Goal: Transaction & Acquisition: Book appointment/travel/reservation

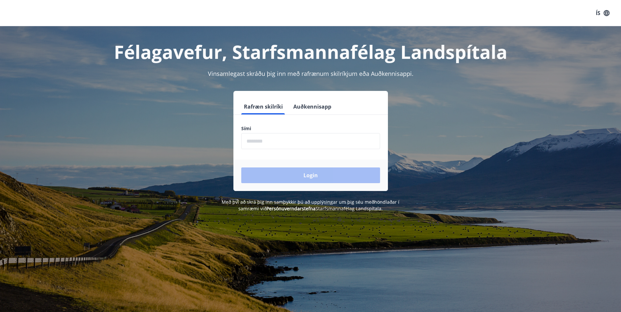
click at [310, 107] on button "Auðkennisapp" at bounding box center [312, 107] width 43 height 16
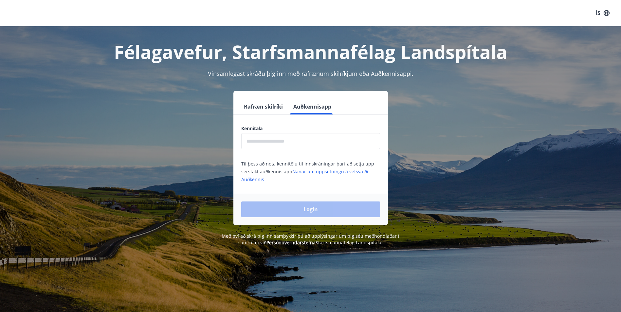
click at [289, 143] on input "text" at bounding box center [310, 141] width 139 height 16
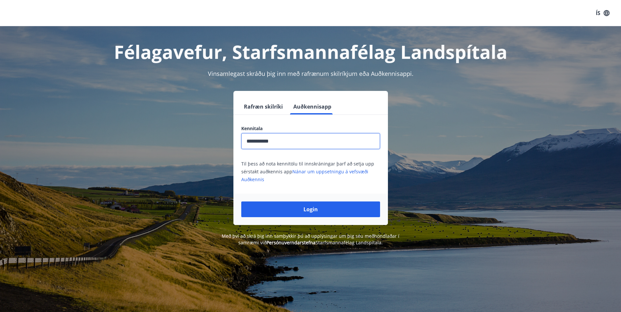
type input "**********"
click at [241, 202] on button "Login" at bounding box center [310, 210] width 139 height 16
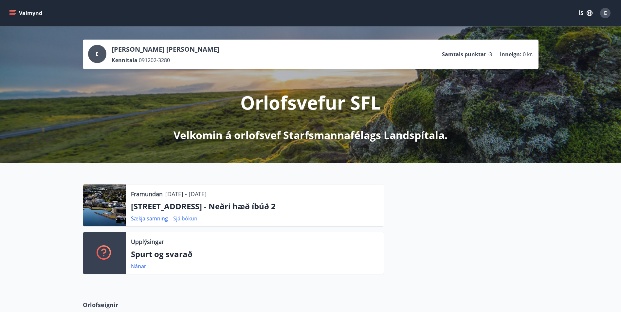
click at [191, 219] on link "Sjá bókun" at bounding box center [185, 218] width 24 height 7
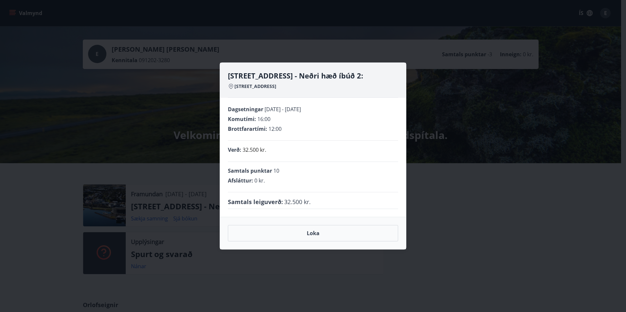
drag, startPoint x: 163, startPoint y: 139, endPoint x: 151, endPoint y: 163, distance: 26.5
click at [163, 139] on div "Hrafnagilsstræti 26 - Neðri hæð íbúð 2: [STREET_ADDRESS] Dagsetningar [DATE] - …" at bounding box center [313, 156] width 626 height 312
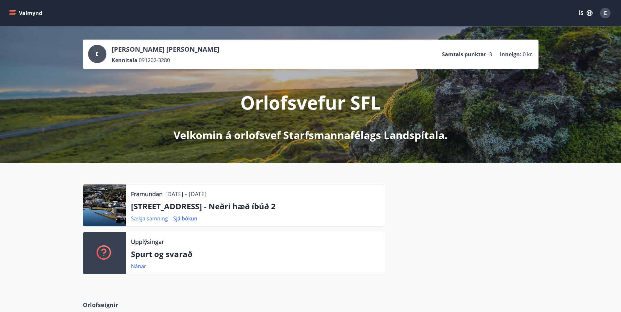
click at [144, 215] on div "Sækja samning Sjá bókun" at bounding box center [167, 219] width 72 height 8
click at [144, 219] on link "Sækja samning" at bounding box center [149, 218] width 37 height 7
click at [111, 207] on div at bounding box center [104, 206] width 43 height 42
click at [8, 12] on button "Valmynd" at bounding box center [26, 13] width 37 height 12
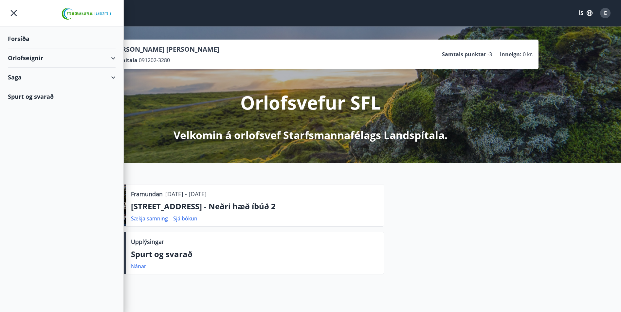
click at [45, 60] on div "Orlofseignir" at bounding box center [62, 57] width 108 height 19
click at [48, 102] on div "Saga" at bounding box center [62, 104] width 108 height 19
click at [32, 179] on div "Spurt og svarað" at bounding box center [62, 179] width 108 height 19
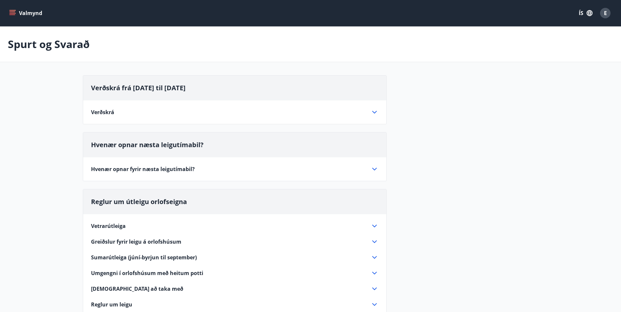
click at [19, 11] on button "Valmynd" at bounding box center [26, 13] width 37 height 12
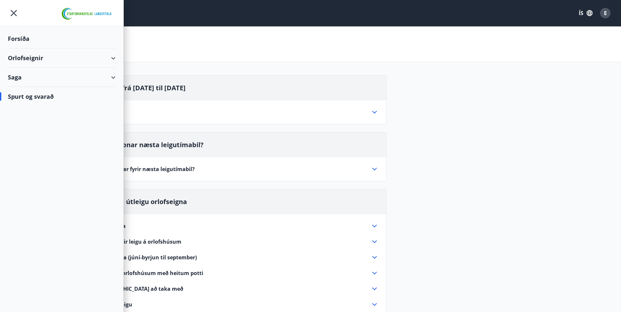
click at [18, 35] on div "Forsíða" at bounding box center [62, 38] width 108 height 19
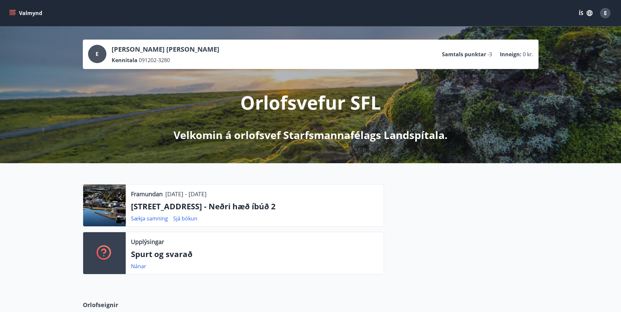
click at [205, 207] on p "[STREET_ADDRESS] - Neðri hæð íbúð 2" at bounding box center [254, 206] width 247 height 11
drag, startPoint x: 205, startPoint y: 207, endPoint x: 176, endPoint y: 202, distance: 29.6
click at [176, 202] on p "[STREET_ADDRESS] - Neðri hæð íbúð 2" at bounding box center [254, 206] width 247 height 11
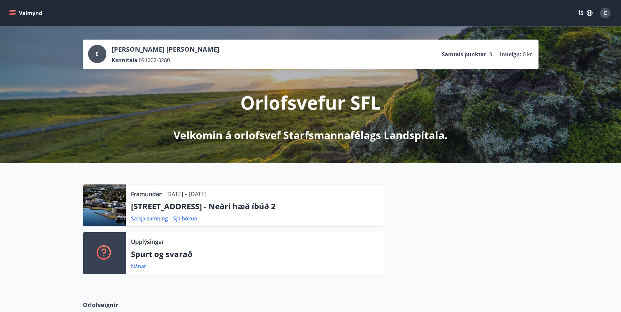
click at [176, 203] on p "[STREET_ADDRESS] - Neðri hæð íbúð 2" at bounding box center [254, 206] width 247 height 11
drag, startPoint x: 204, startPoint y: 205, endPoint x: 131, endPoint y: 204, distance: 72.6
click at [131, 204] on p "[STREET_ADDRESS] - Neðri hæð íbúð 2" at bounding box center [254, 206] width 247 height 11
click at [367, 202] on p "[STREET_ADDRESS] - Neðri hæð íbúð 2" at bounding box center [254, 206] width 247 height 11
drag, startPoint x: 351, startPoint y: 197, endPoint x: 215, endPoint y: 169, distance: 139.3
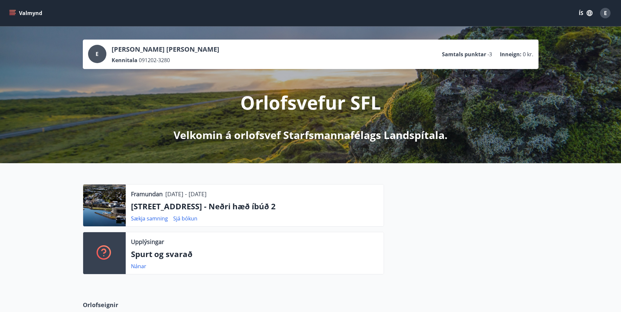
click at [215, 169] on div "Framundan [DATE] - [DATE] [STREET_ADDRESS] - Neðri hæð íbúð 2 Sækja samning Sjá…" at bounding box center [310, 226] width 621 height 127
click at [606, 9] on span "E" at bounding box center [605, 12] width 3 height 7
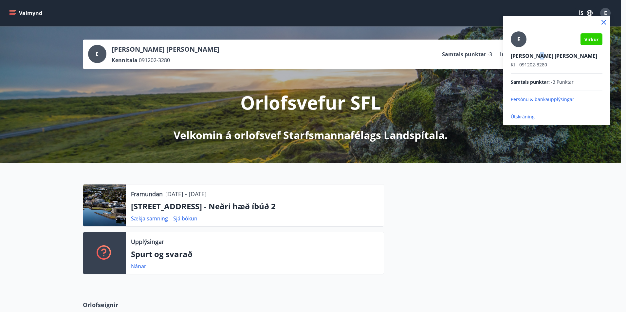
click at [537, 53] on p "[PERSON_NAME] [PERSON_NAME]" at bounding box center [556, 55] width 92 height 7
drag, startPoint x: 537, startPoint y: 53, endPoint x: 571, endPoint y: 57, distance: 34.0
click at [571, 57] on p "[PERSON_NAME] [PERSON_NAME]" at bounding box center [556, 55] width 92 height 7
click at [21, 8] on div at bounding box center [313, 156] width 626 height 312
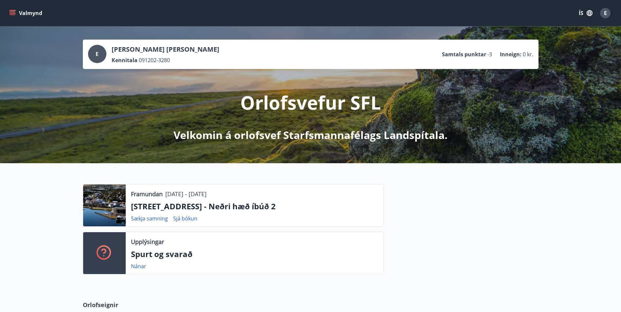
click at [15, 9] on button "Valmynd" at bounding box center [26, 13] width 37 height 12
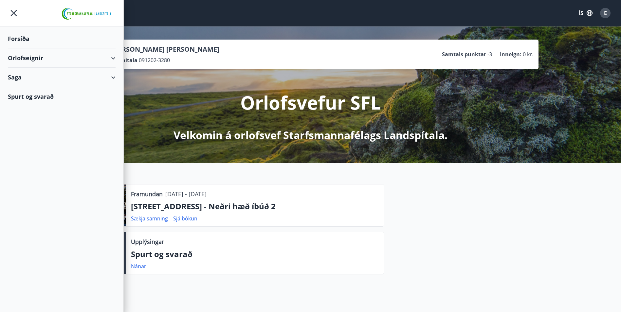
click at [58, 39] on div "Forsíða" at bounding box center [62, 38] width 108 height 19
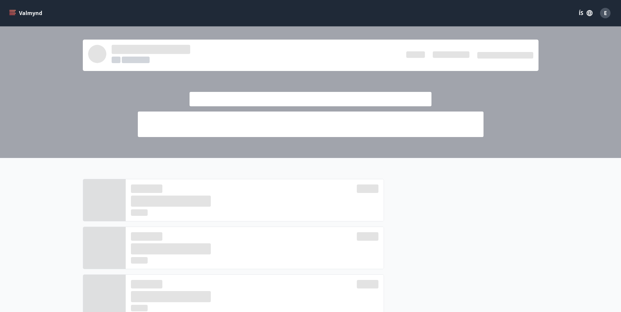
click at [58, 39] on div at bounding box center [310, 93] width 621 height 132
click at [14, 16] on button "Valmynd" at bounding box center [26, 13] width 37 height 12
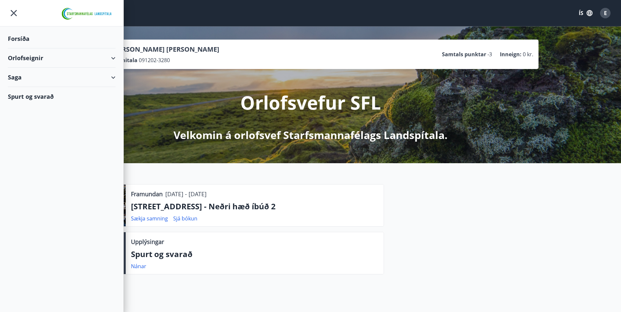
click at [44, 56] on div "Orlofseignir" at bounding box center [62, 57] width 108 height 19
click at [33, 78] on div "Framboð" at bounding box center [61, 75] width 97 height 14
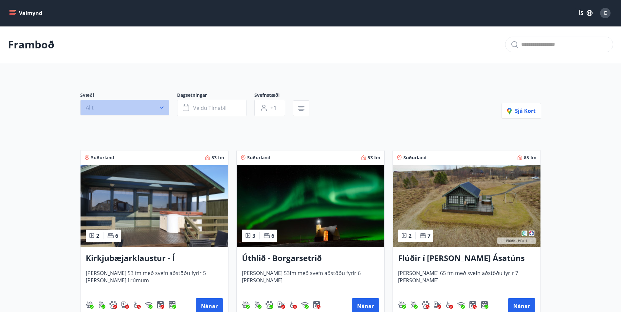
click at [131, 107] on button "Allt" at bounding box center [124, 108] width 89 height 16
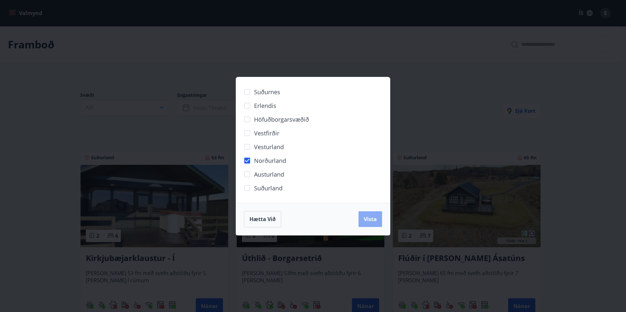
click at [381, 220] on button "Vista" at bounding box center [370, 219] width 24 height 16
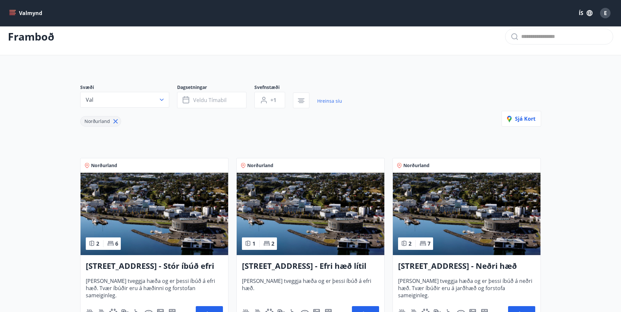
scroll to position [65, 0]
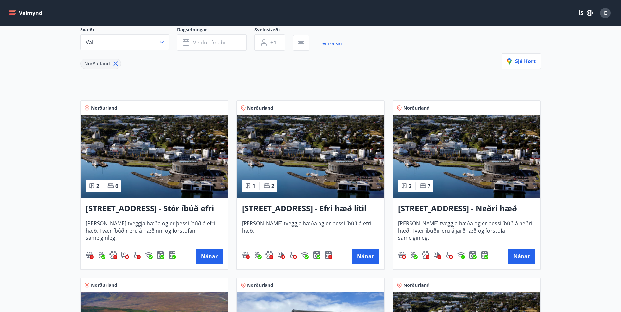
click at [184, 208] on h3 "[STREET_ADDRESS] - Stór íbúð efri hæð íbúð 1" at bounding box center [154, 209] width 137 height 12
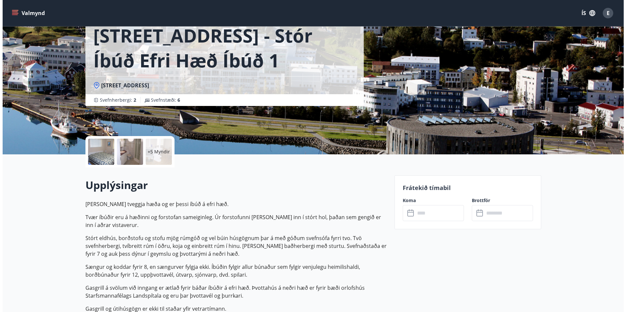
scroll to position [33, 0]
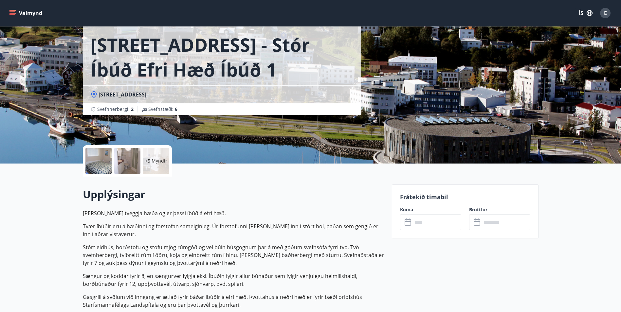
click at [106, 161] on div at bounding box center [98, 161] width 26 height 26
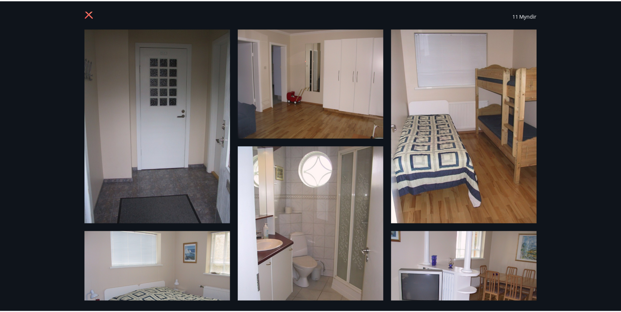
scroll to position [0, 0]
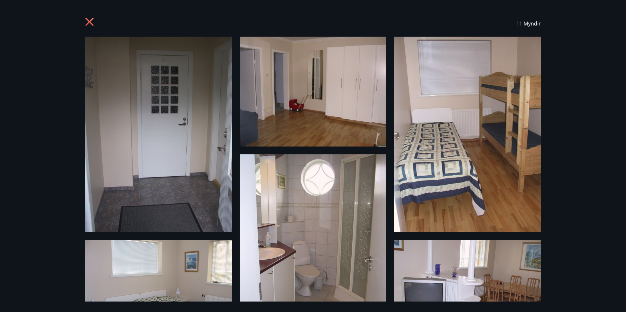
click at [95, 23] on icon at bounding box center [90, 22] width 10 height 10
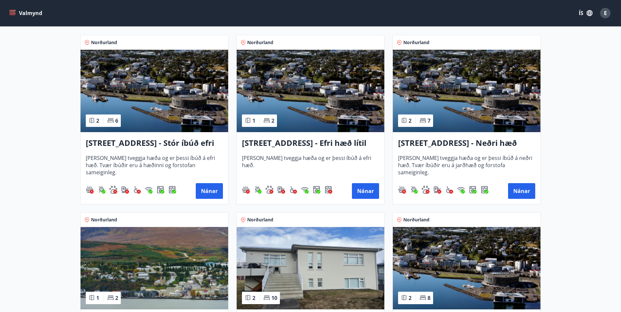
click at [432, 145] on h3 "[STREET_ADDRESS] - Neðri hæð íbúð 3" at bounding box center [466, 143] width 137 height 12
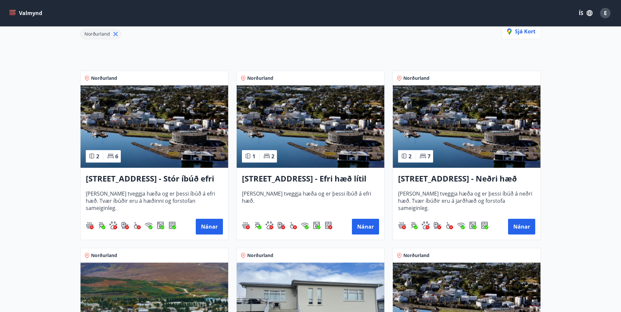
scroll to position [99, 0]
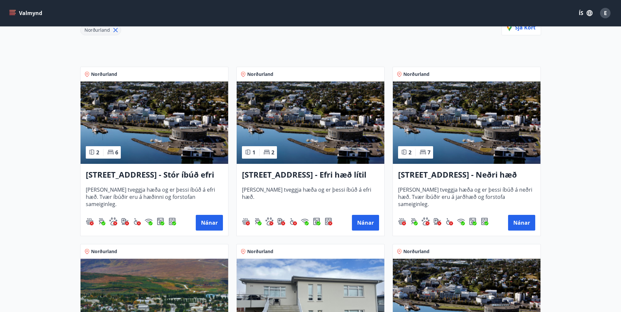
drag, startPoint x: 387, startPoint y: 76, endPoint x: 387, endPoint y: 71, distance: 4.9
click at [387, 71] on div "Norðurland 2 7 Hrafnagilsstræti 23 - Neðri hæð íbúð 3 [PERSON_NAME] tveggja hæð…" at bounding box center [462, 147] width 156 height 177
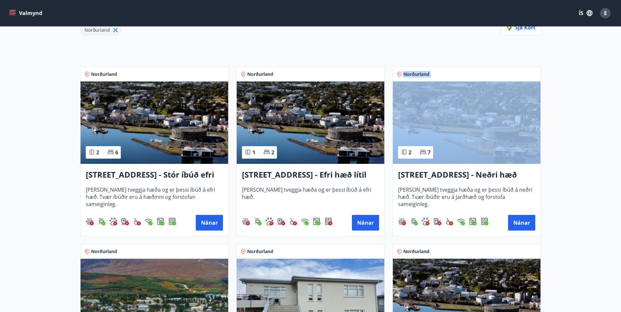
click at [387, 71] on div "Norðurland 2 7 Hrafnagilsstræti 23 - Neðri hæð íbúð 3 [PERSON_NAME] tveggja hæð…" at bounding box center [462, 147] width 156 height 177
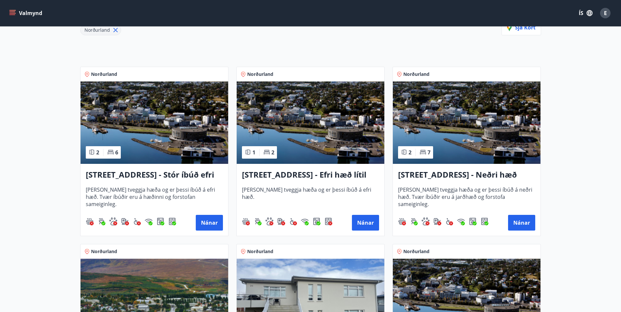
drag, startPoint x: 387, startPoint y: 71, endPoint x: 378, endPoint y: 60, distance: 14.0
click at [378, 60] on div "Norðurland 1 2 Hrafnagilsstræti 23 - Efri hæð lítil íbúð 2 [PERSON_NAME] tveggj…" at bounding box center [306, 147] width 156 height 177
click at [393, 59] on div "Norðurland 2 7 Hrafnagilsstræti 23 - Neðri hæð íbúð 3 [PERSON_NAME] tveggja hæð…" at bounding box center [462, 147] width 156 height 177
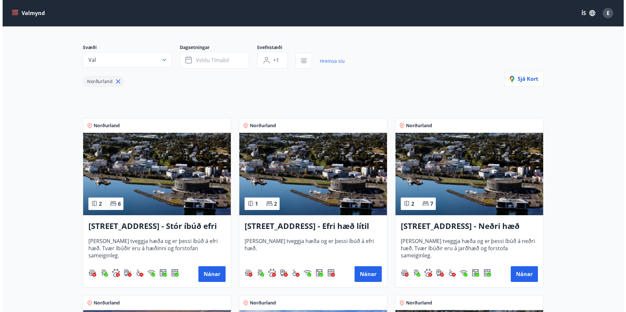
scroll to position [1, 0]
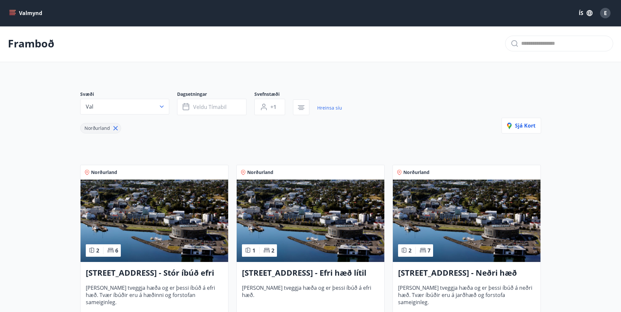
click at [602, 16] on div "E" at bounding box center [605, 13] width 10 height 10
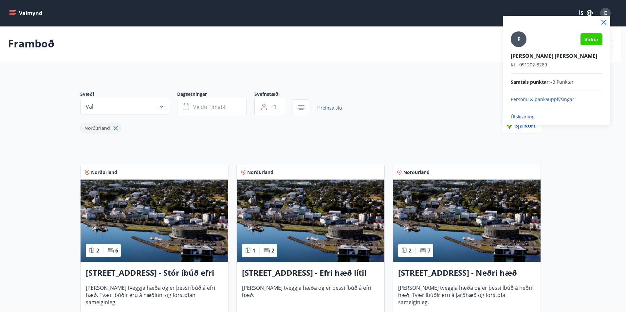
click at [521, 118] on p "Útskráning" at bounding box center [556, 117] width 92 height 7
